Goal: Contribute content: Add original content to the website for others to see

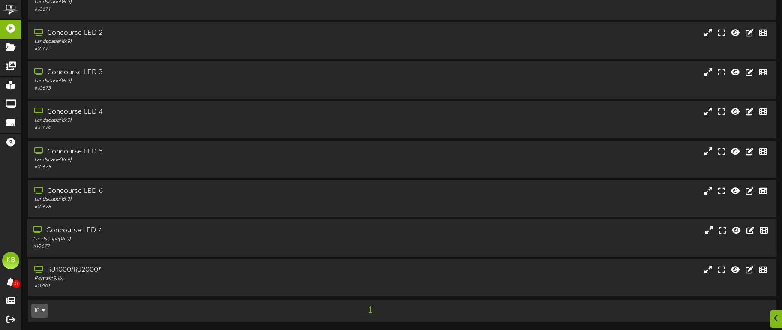
scroll to position [50, 0]
click at [133, 273] on div "RJ1000/RJ2000*" at bounding box center [183, 270] width 300 height 10
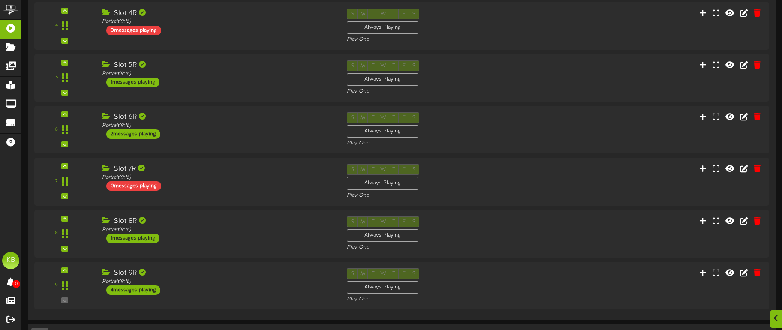
scroll to position [576, 0]
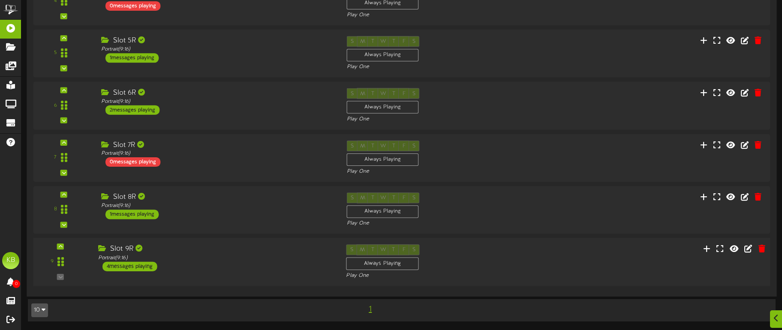
click at [145, 263] on div "4 messages playing" at bounding box center [129, 266] width 55 height 9
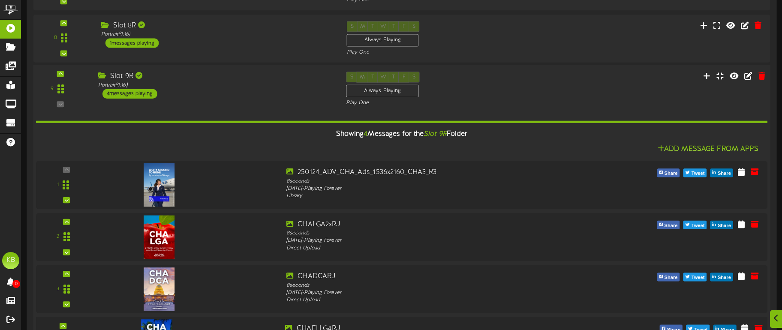
scroll to position [835, 0]
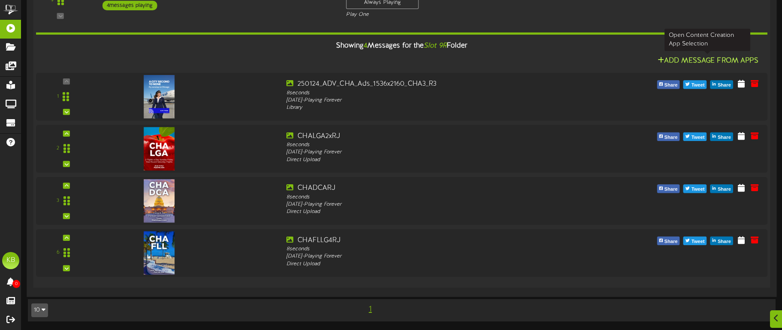
click at [724, 56] on button "Add Message From Apps" at bounding box center [708, 60] width 106 height 11
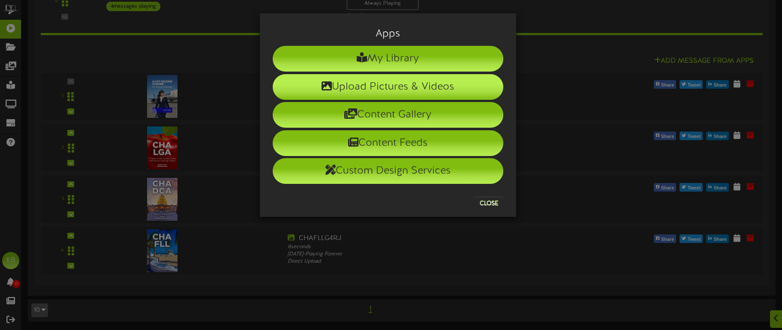
click at [421, 83] on li "Upload Pictures & Videos" at bounding box center [388, 87] width 231 height 26
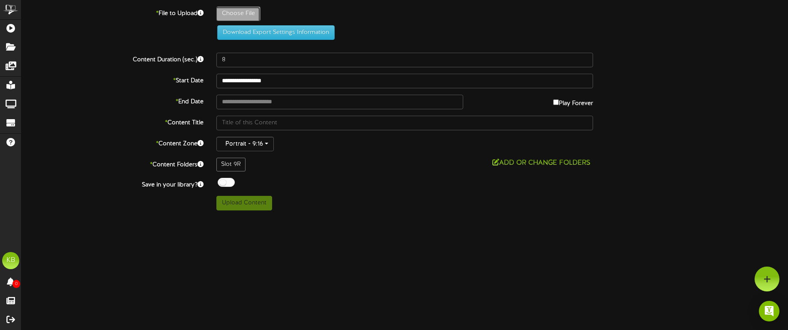
type input "**********"
type input "CHAORDAARJ"
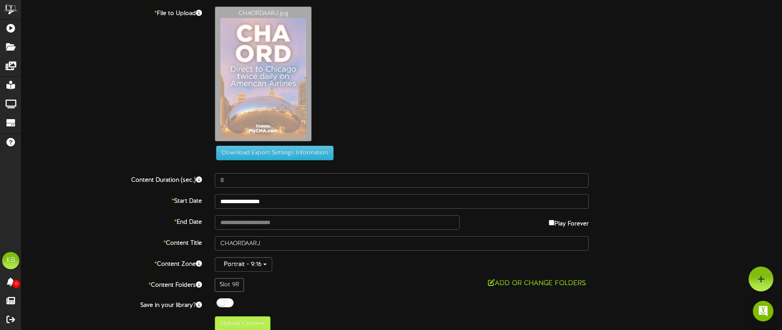
click at [254, 211] on div "**********" at bounding box center [401, 168] width 760 height 324
click at [246, 320] on button "Upload Content" at bounding box center [243, 323] width 56 height 15
type input "**********"
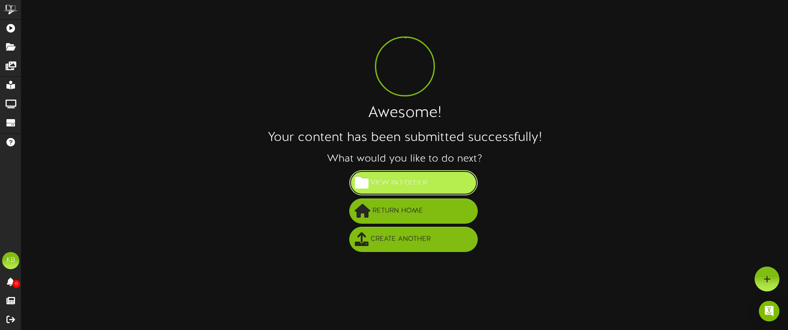
click at [431, 181] on button "View in Folder" at bounding box center [413, 182] width 129 height 25
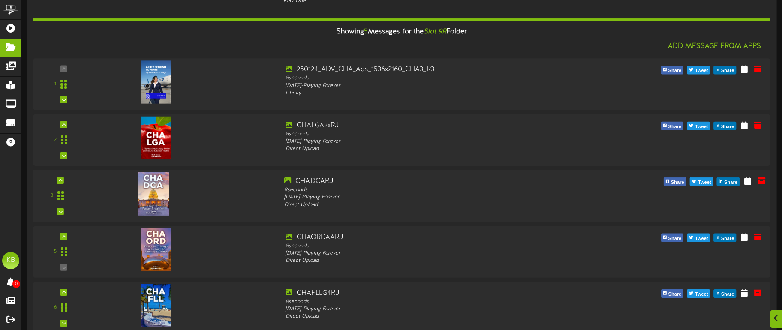
scroll to position [90, 0]
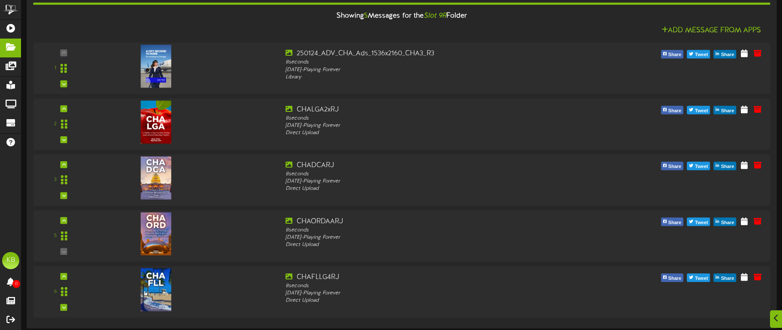
click at [738, 321] on div "Showing 5 Messages for the Slot 9R Folder Add Message From Apps 1" at bounding box center [401, 155] width 737 height 333
click at [711, 25] on div "Showing 5 Messages for the Slot 9R Folder" at bounding box center [401, 16] width 749 height 18
click at [708, 28] on button "Add Message From Apps" at bounding box center [711, 30] width 105 height 11
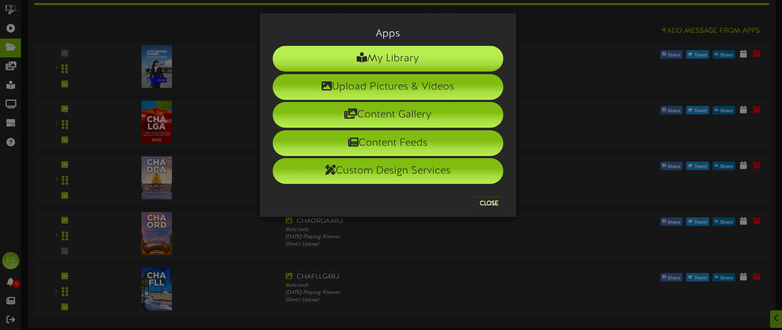
click at [404, 55] on li "My Library" at bounding box center [388, 59] width 231 height 26
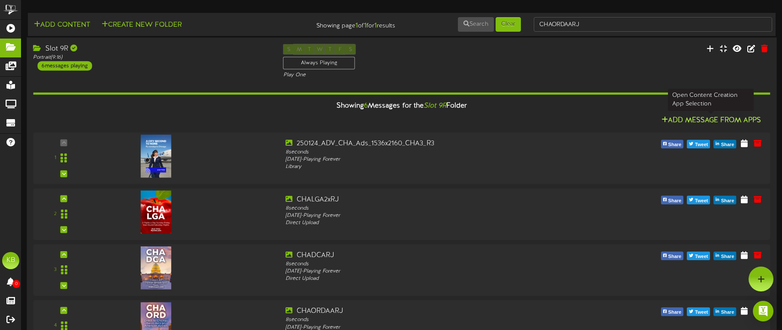
click at [708, 118] on button "Add Message From Apps" at bounding box center [711, 120] width 105 height 11
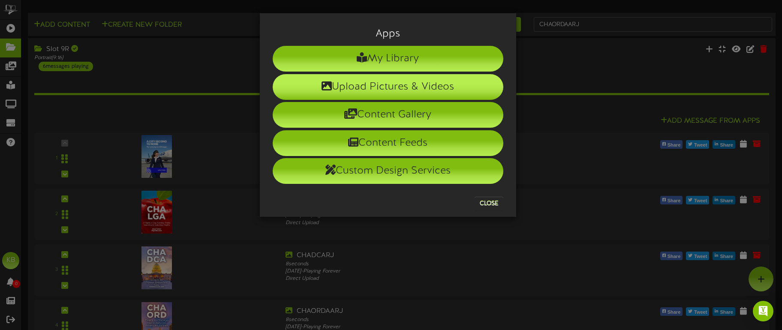
click at [409, 88] on li "Upload Pictures & Videos" at bounding box center [388, 87] width 231 height 26
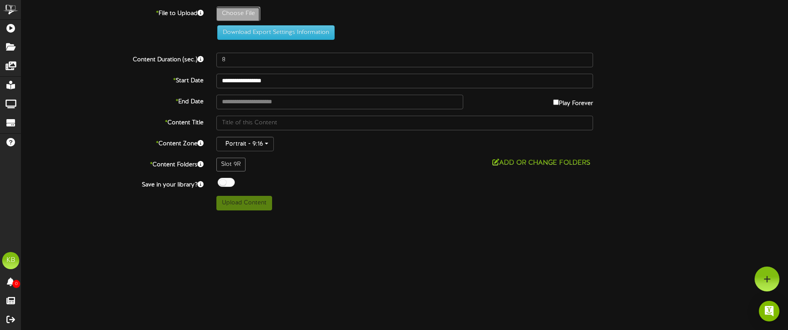
type input "**********"
type input "CHAEWRRJ"
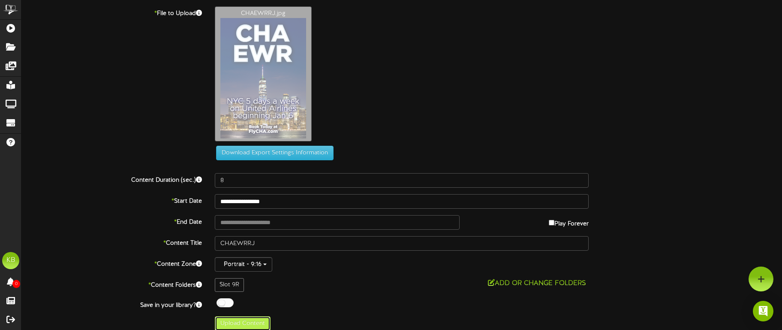
click at [252, 318] on button "Upload Content" at bounding box center [243, 323] width 56 height 15
type input "**********"
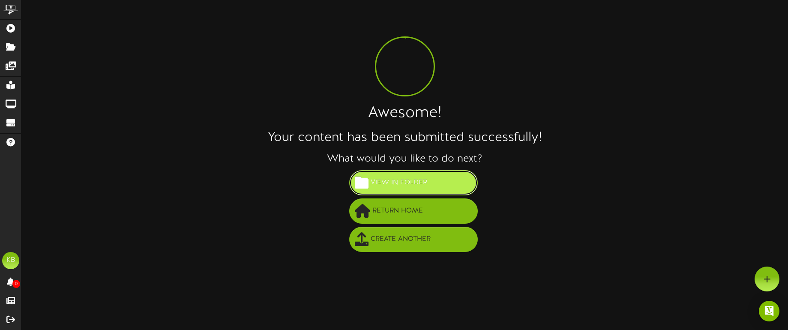
click at [413, 181] on span "View in Folder" at bounding box center [398, 183] width 61 height 14
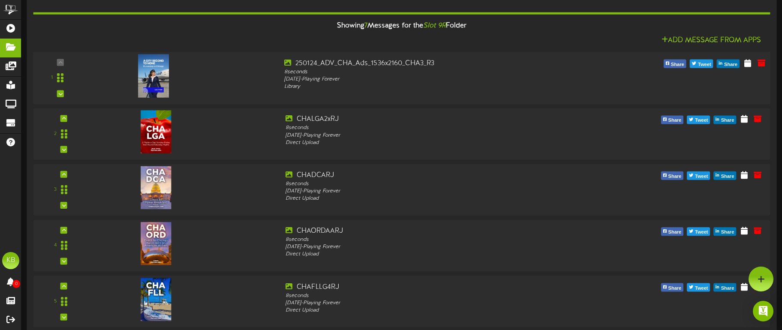
scroll to position [73, 0]
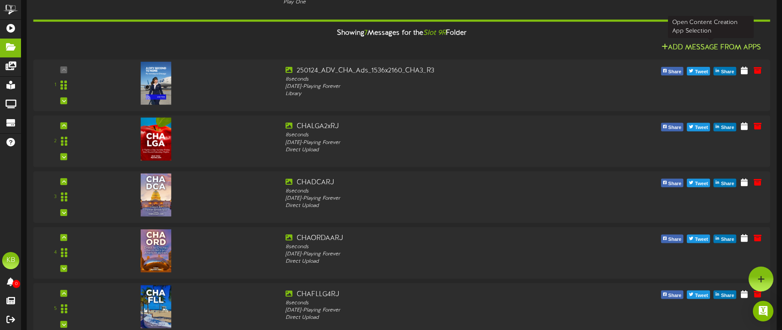
click at [720, 45] on button "Add Message From Apps" at bounding box center [711, 47] width 105 height 11
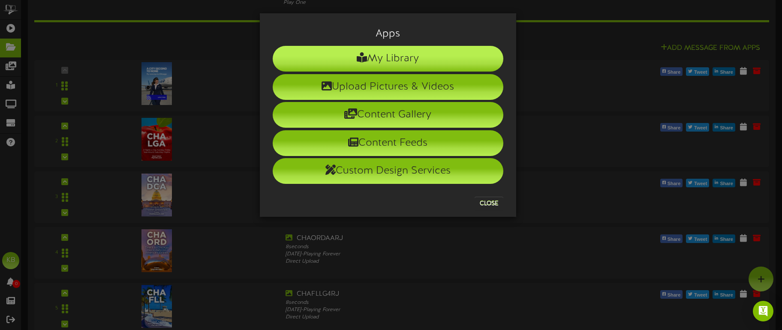
click at [403, 57] on li "My Library" at bounding box center [388, 59] width 231 height 26
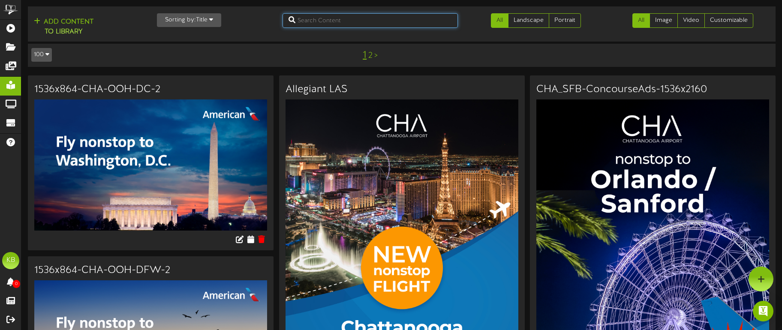
click at [371, 18] on input "text" at bounding box center [370, 20] width 176 height 15
type input "pgd"
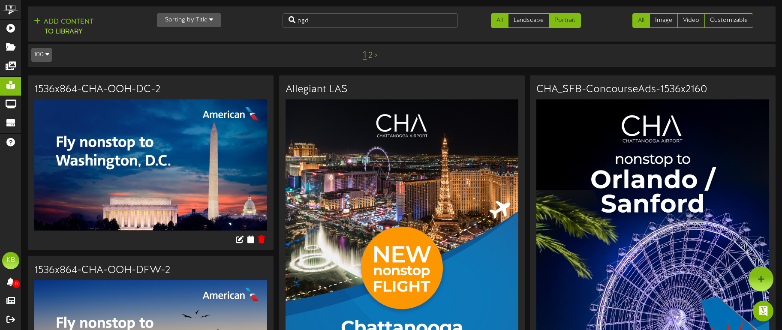
click at [567, 17] on link "Portrait" at bounding box center [564, 20] width 32 height 15
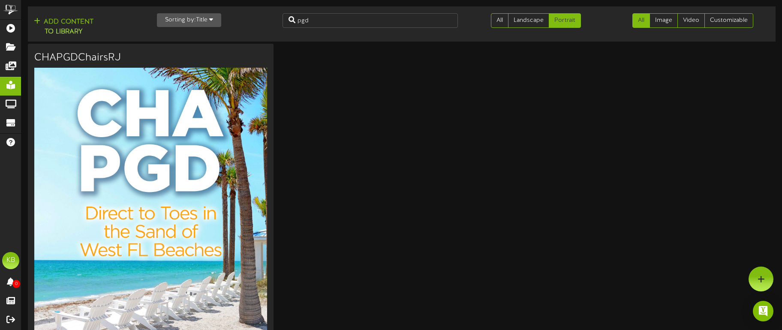
click at [177, 133] on img at bounding box center [150, 231] width 233 height 327
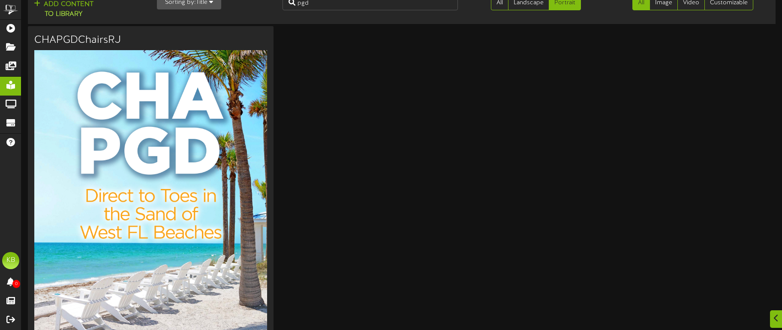
scroll to position [86, 0]
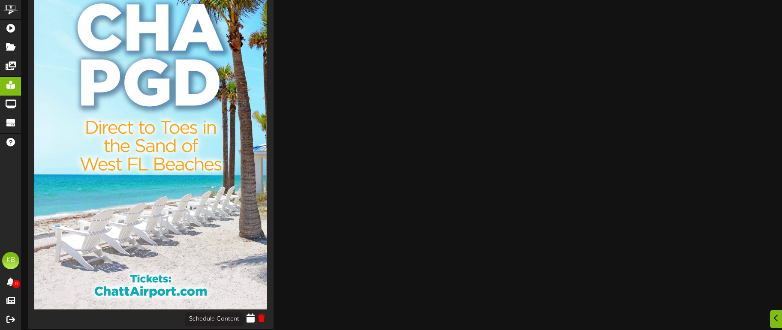
click at [252, 317] on icon at bounding box center [250, 317] width 8 height 9
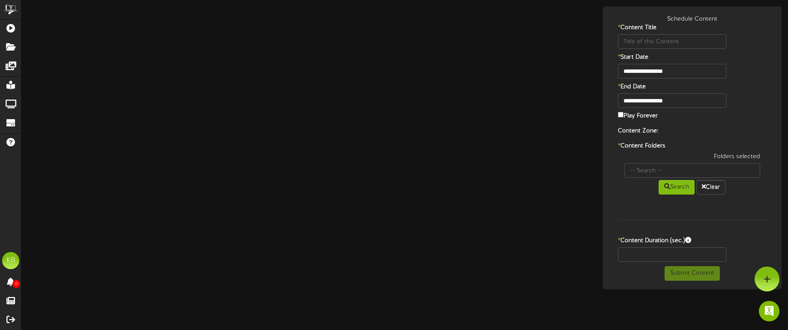
type input "CHAPGDChairsRJ"
type input "8"
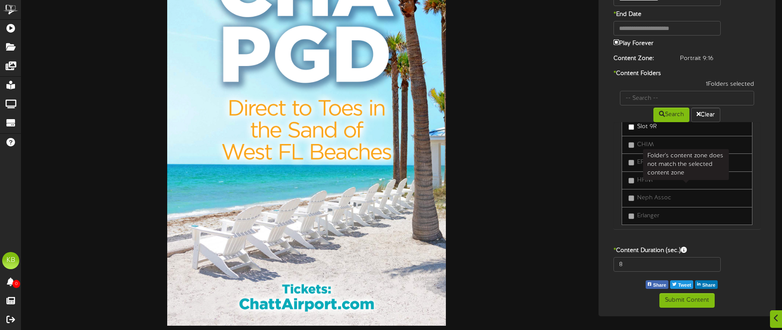
scroll to position [270, 0]
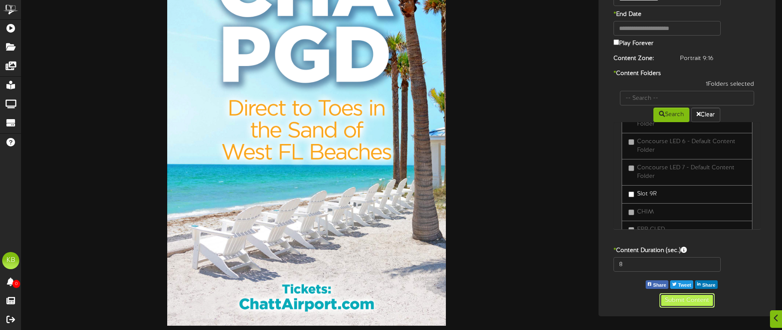
click at [693, 299] on button "Submit Content" at bounding box center [686, 300] width 55 height 15
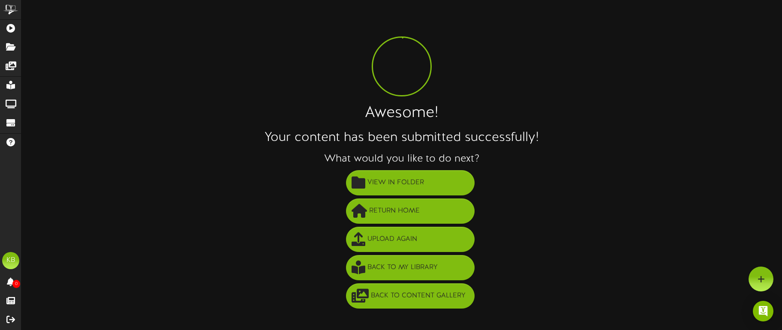
scroll to position [0, 0]
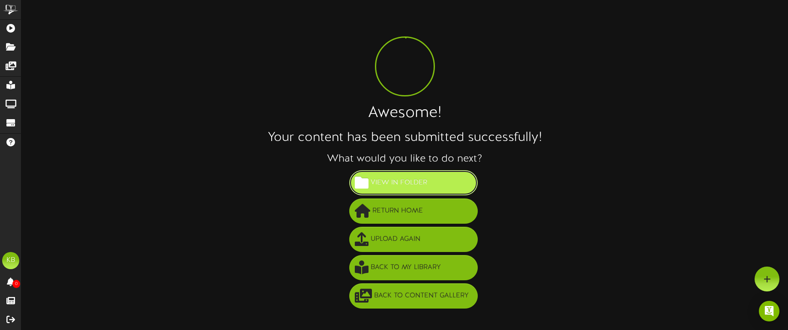
click at [424, 181] on span "View in Folder" at bounding box center [398, 183] width 61 height 14
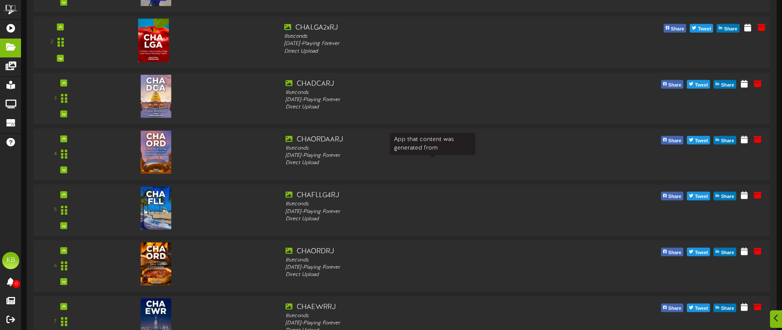
scroll to position [257, 0]
